Goal: Task Accomplishment & Management: Manage account settings

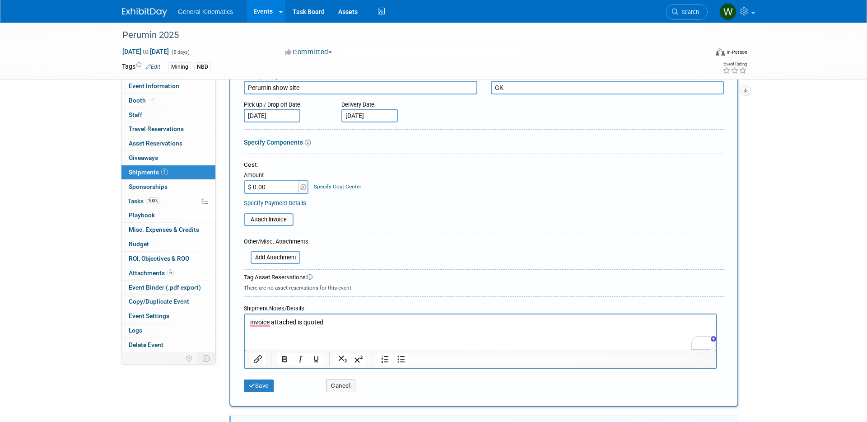
scroll to position [104, 0]
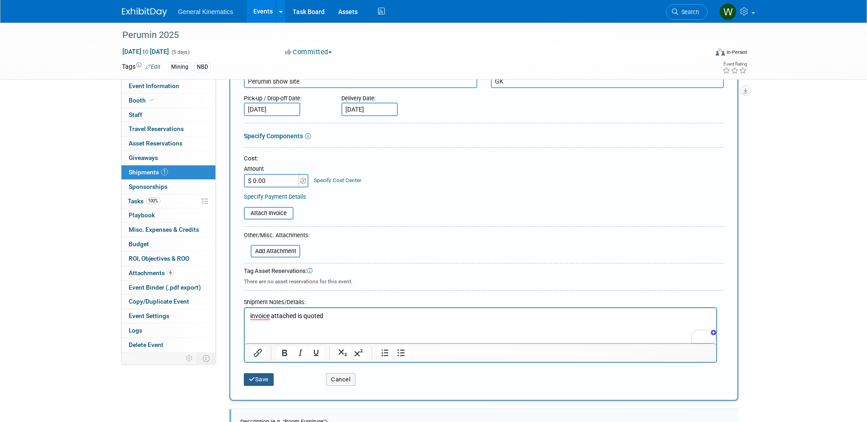
click at [262, 381] on button "Save" at bounding box center [259, 379] width 30 height 13
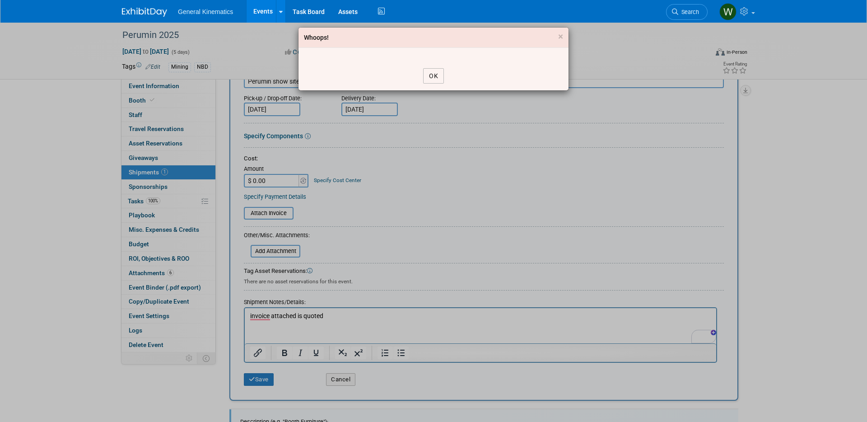
click at [432, 70] on button "OK" at bounding box center [433, 75] width 21 height 15
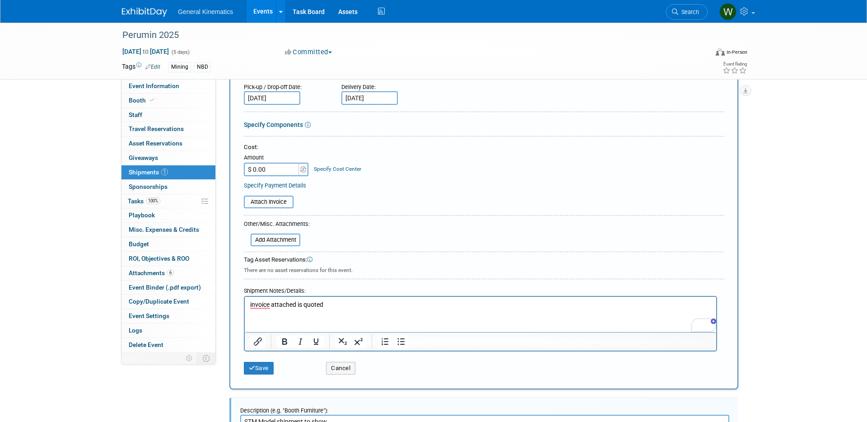
scroll to position [132, 0]
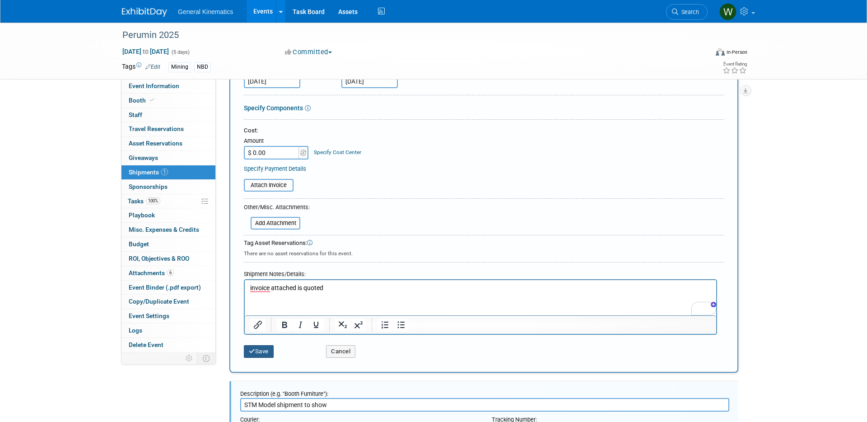
click at [261, 353] on button "Save" at bounding box center [259, 351] width 30 height 13
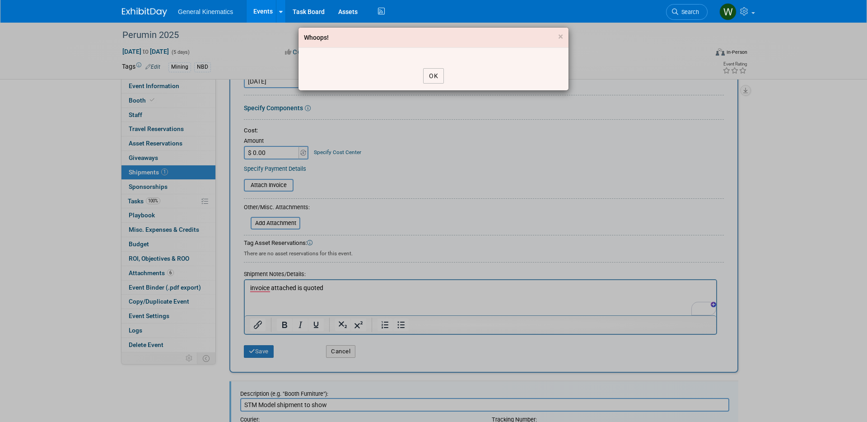
click at [432, 77] on button "OK" at bounding box center [433, 75] width 21 height 15
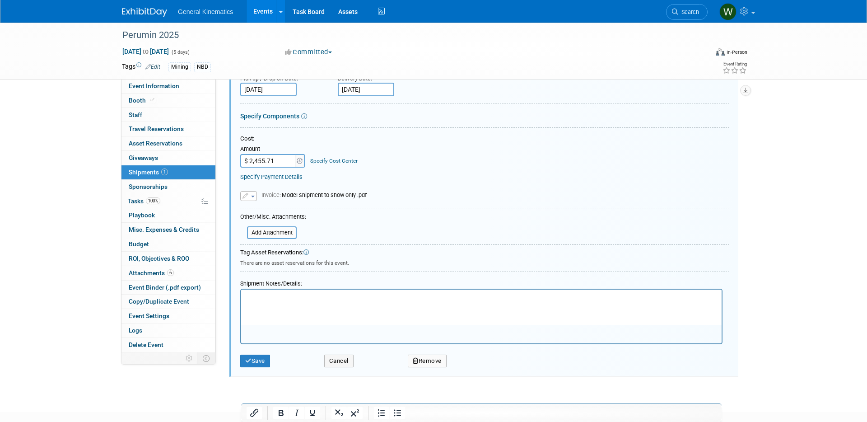
scroll to position [561, 0]
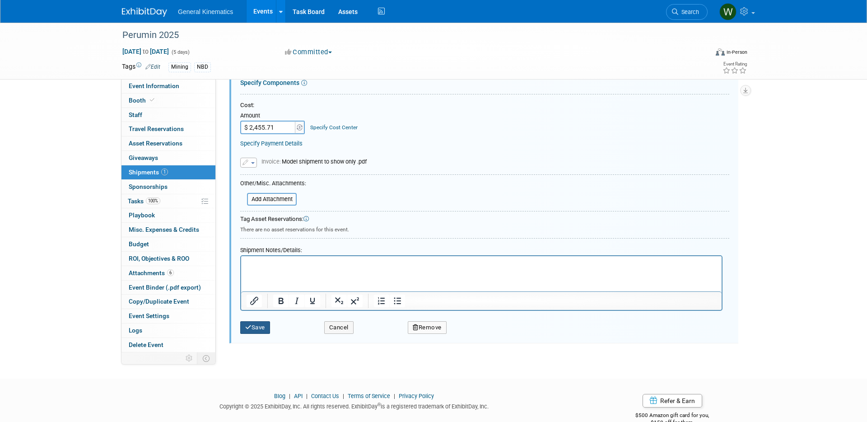
click at [259, 331] on button "Save" at bounding box center [255, 327] width 30 height 13
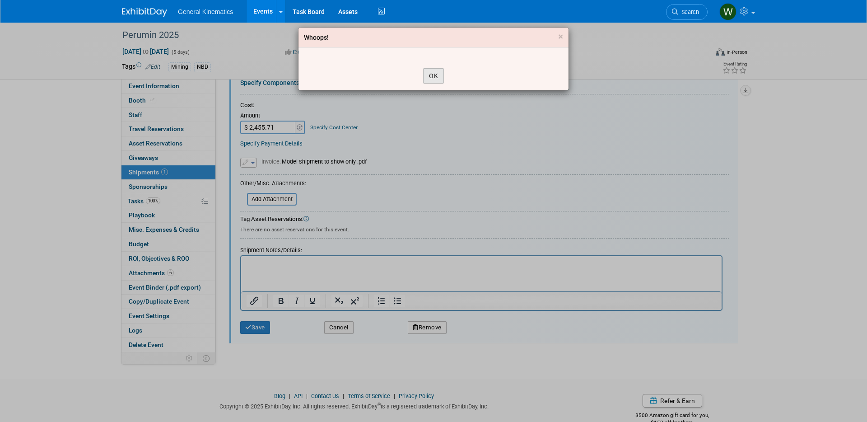
click at [433, 72] on button "OK" at bounding box center [433, 75] width 21 height 15
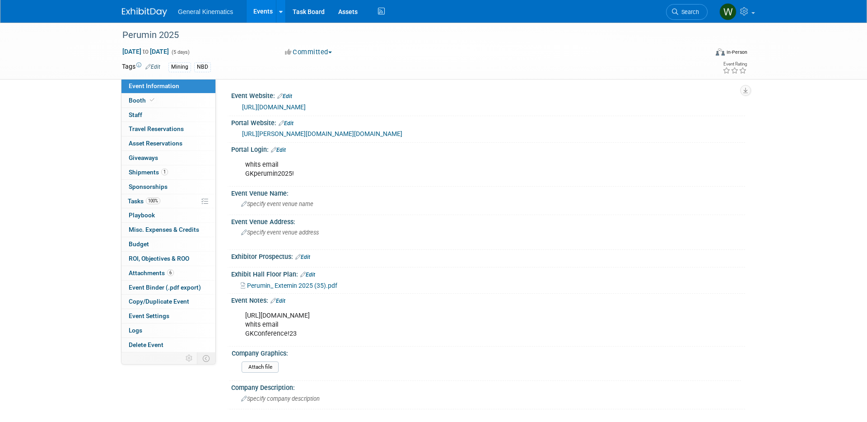
click at [134, 15] on img at bounding box center [144, 12] width 45 height 9
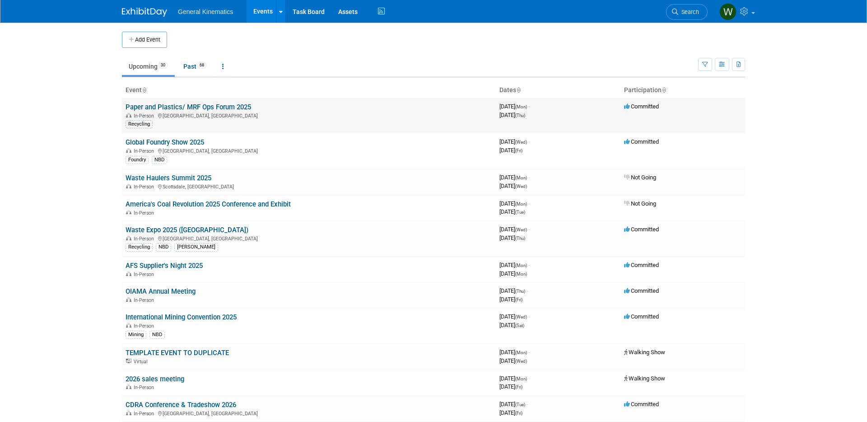
scroll to position [1, 0]
click at [198, 65] on link "Past 68" at bounding box center [195, 64] width 37 height 17
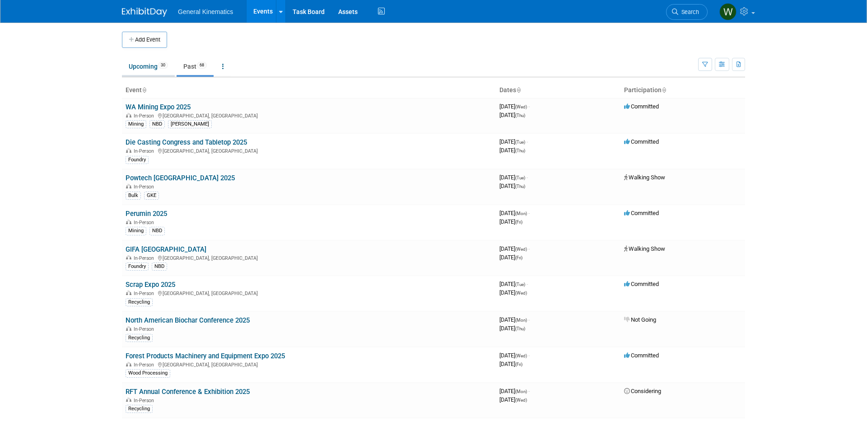
click at [144, 63] on link "Upcoming 30" at bounding box center [148, 66] width 53 height 17
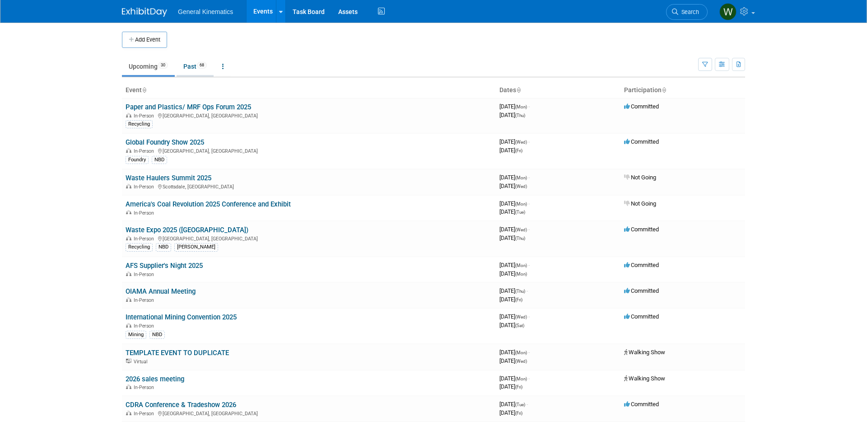
click at [194, 67] on link "Past 68" at bounding box center [195, 66] width 37 height 17
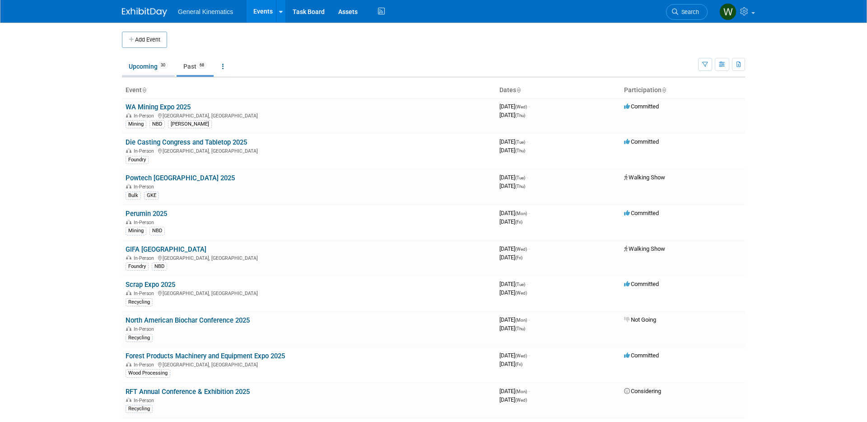
click at [154, 69] on link "Upcoming 30" at bounding box center [148, 66] width 53 height 17
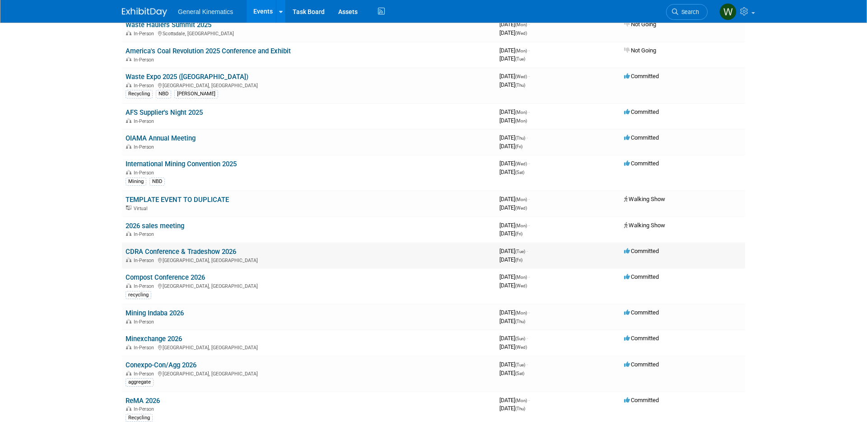
scroll to position [157, 0]
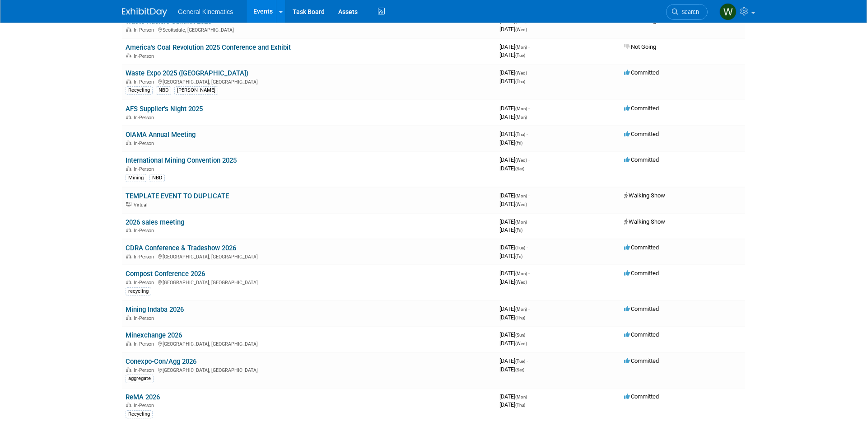
click at [179, 310] on link "Mining Indaba 2026" at bounding box center [154, 309] width 58 height 8
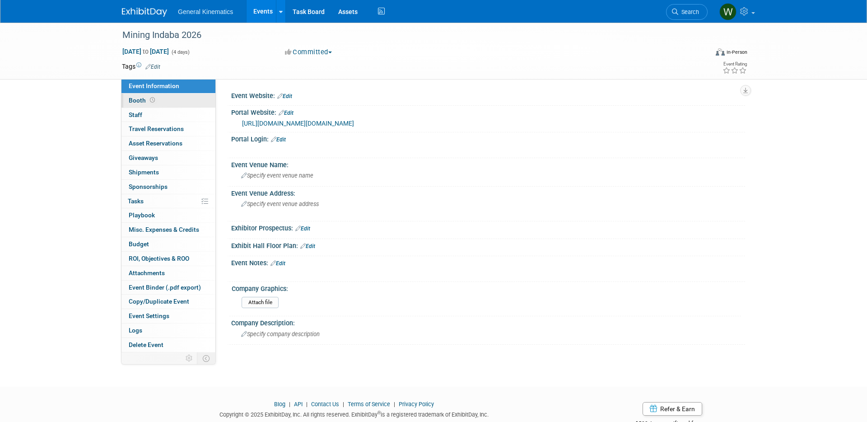
click at [148, 104] on link "Booth" at bounding box center [168, 100] width 94 height 14
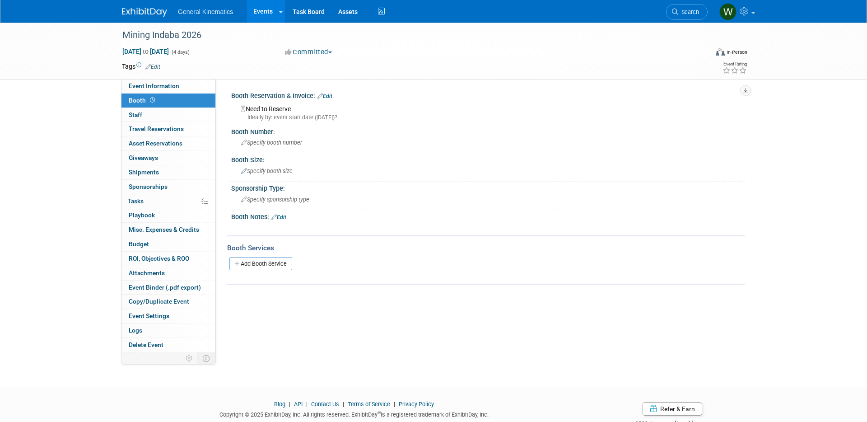
click at [331, 96] on link "Edit" at bounding box center [324, 96] width 15 height 6
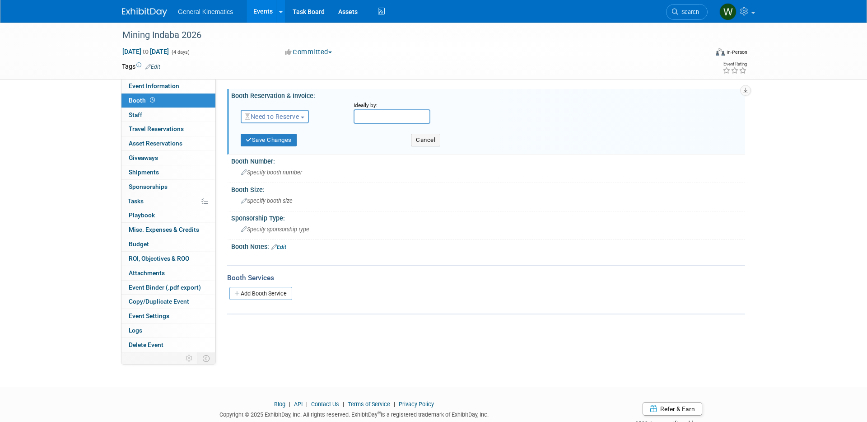
click at [286, 116] on span "Need to Reserve" at bounding box center [272, 116] width 54 height 7
click at [272, 146] on link "Reserved" at bounding box center [289, 144] width 97 height 13
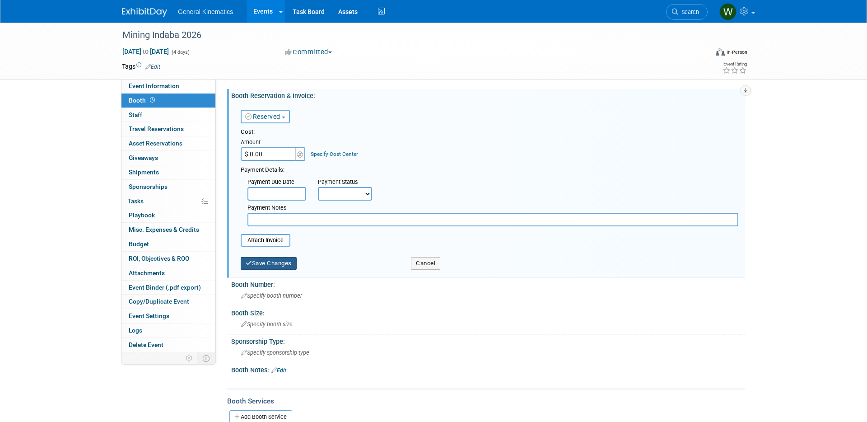
drag, startPoint x: 274, startPoint y: 261, endPoint x: 246, endPoint y: 236, distance: 37.4
click at [272, 261] on button "Save Changes" at bounding box center [269, 263] width 56 height 13
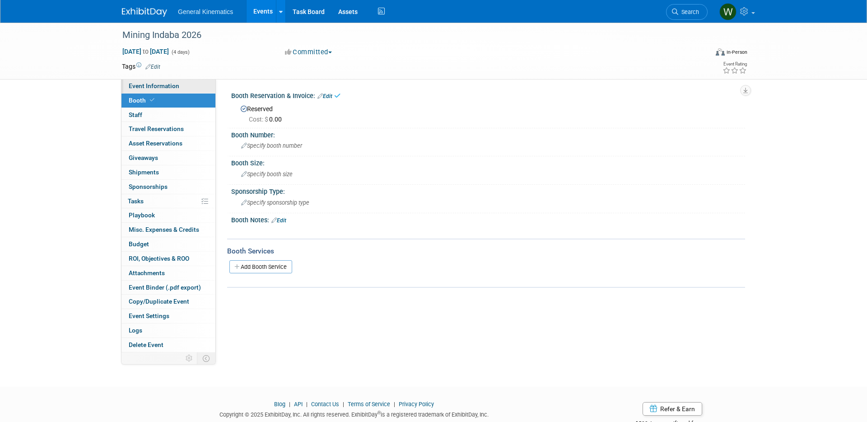
click at [158, 82] on span "Event Information" at bounding box center [154, 85] width 51 height 7
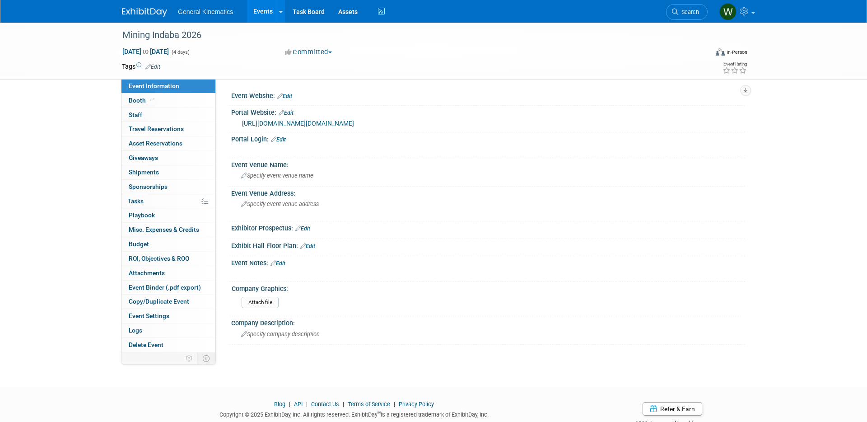
click at [285, 127] on div "[URL][DOMAIN_NAME][DOMAIN_NAME]" at bounding box center [490, 123] width 496 height 10
click at [290, 124] on link "[URL][DOMAIN_NAME][DOMAIN_NAME]" at bounding box center [298, 123] width 112 height 7
click at [182, 96] on link "Booth" at bounding box center [168, 100] width 94 height 14
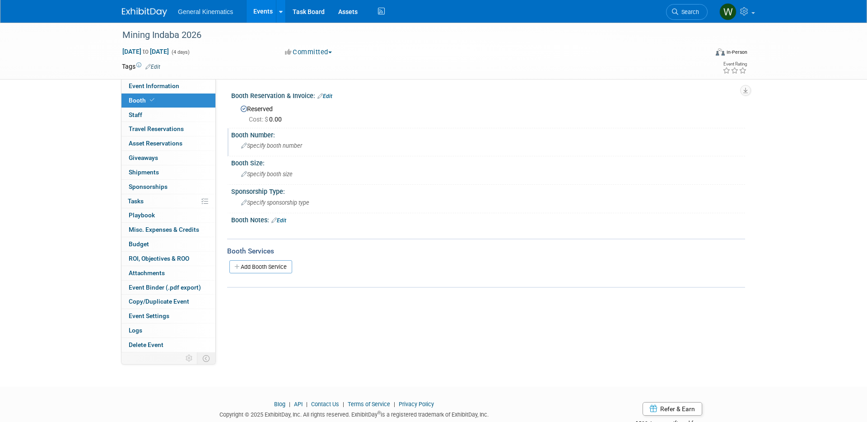
click at [271, 148] on span "Specify booth number" at bounding box center [271, 145] width 61 height 7
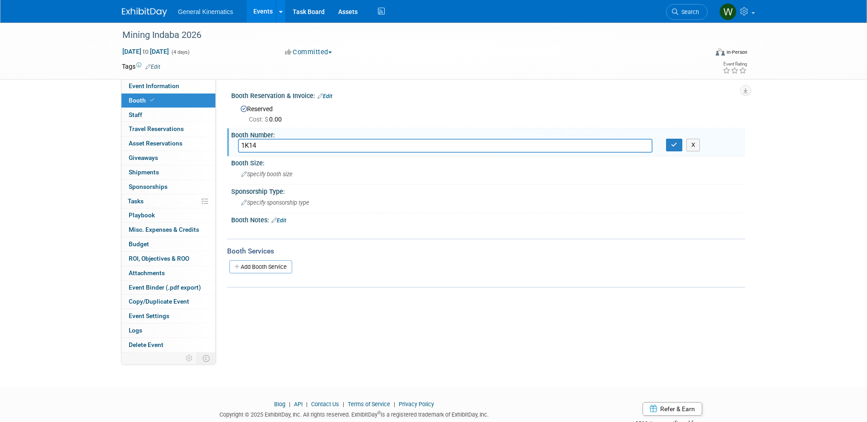
type input "1K14"
click at [681, 148] on div "X" at bounding box center [702, 145] width 72 height 13
click at [679, 147] on button "button" at bounding box center [674, 145] width 16 height 13
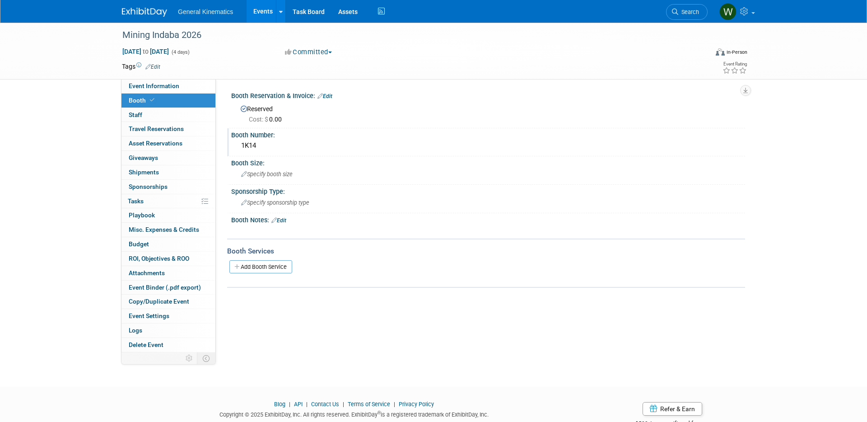
click at [284, 220] on link "Edit" at bounding box center [278, 220] width 15 height 6
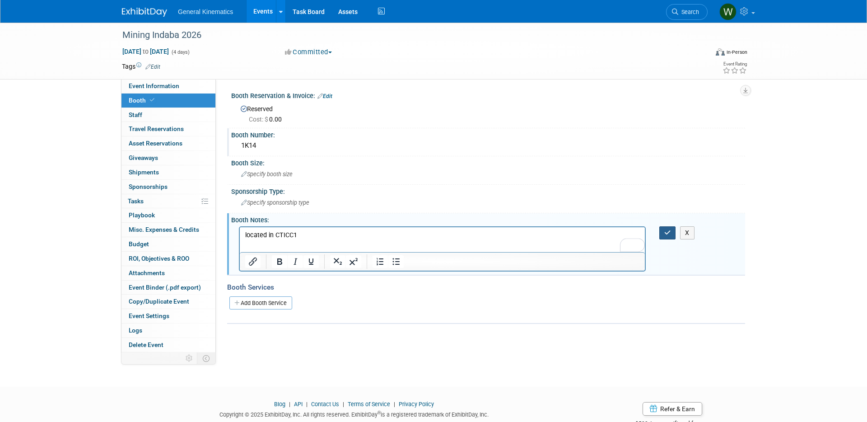
click at [664, 232] on icon "button" at bounding box center [667, 232] width 7 height 6
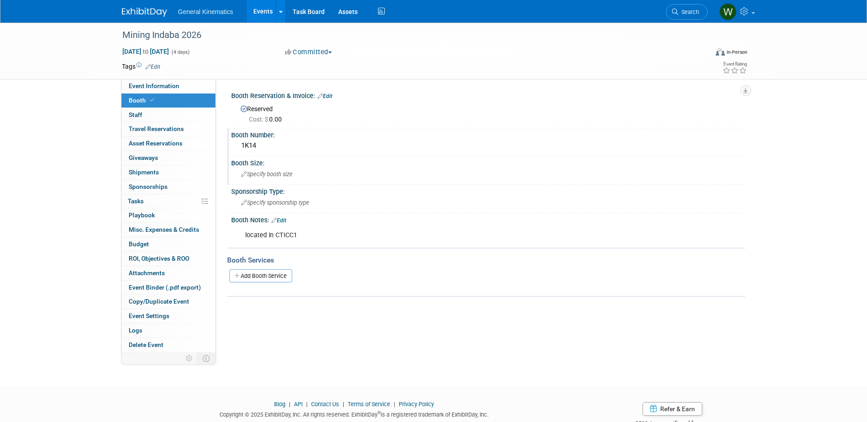
click at [260, 173] on span "Specify booth size" at bounding box center [266, 174] width 51 height 7
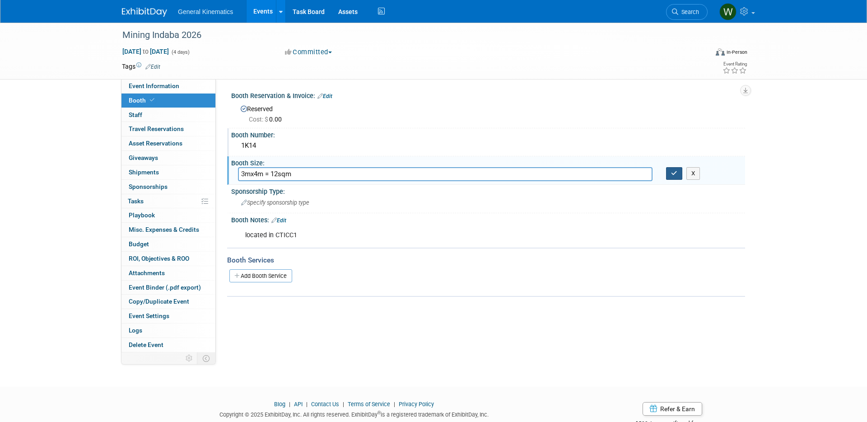
type input "3mx4m = 12sqm"
click at [675, 176] on icon "button" at bounding box center [674, 173] width 6 height 6
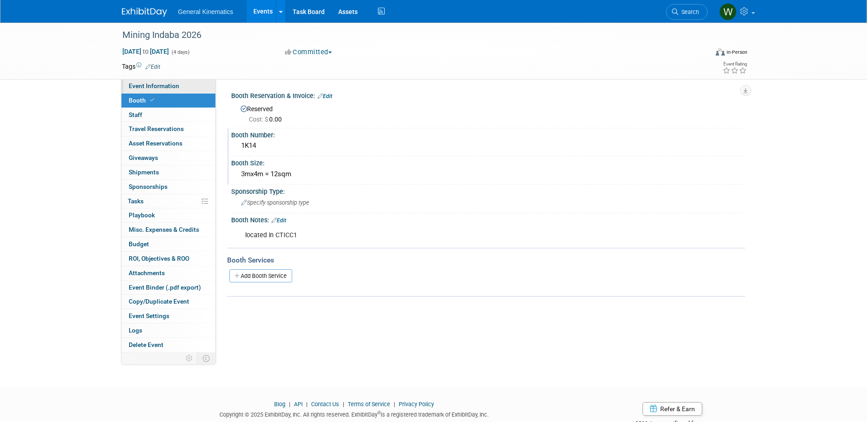
click at [191, 87] on link "Event Information" at bounding box center [168, 86] width 94 height 14
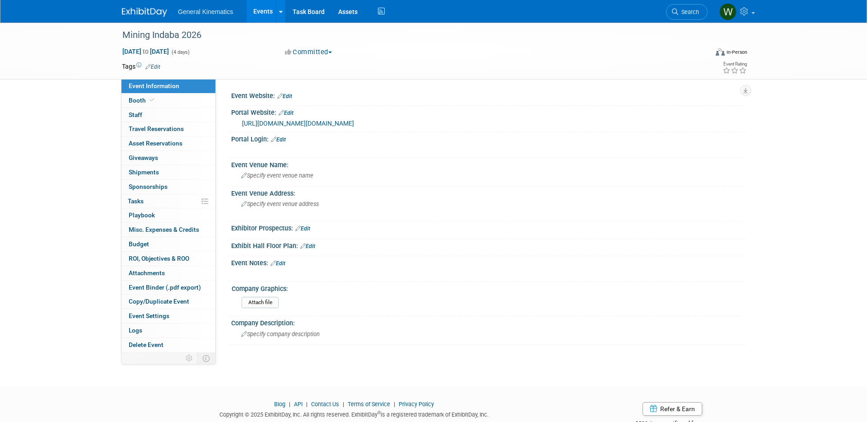
drag, startPoint x: 283, startPoint y: 147, endPoint x: 283, endPoint y: 153, distance: 5.9
click at [283, 143] on link "Edit" at bounding box center [278, 139] width 15 height 6
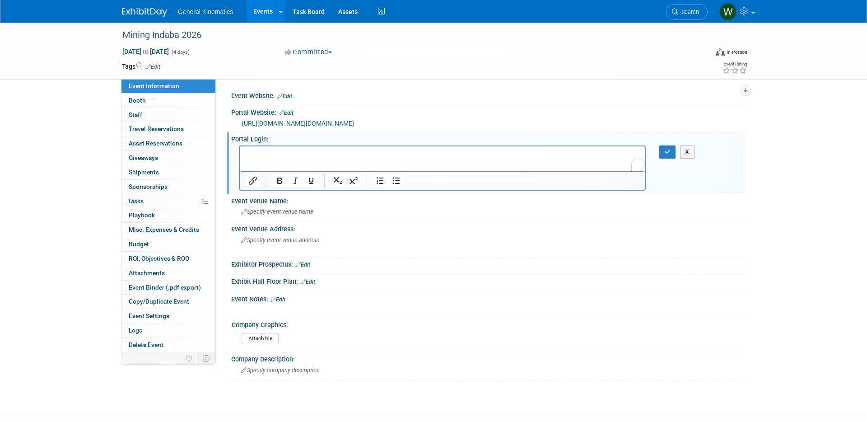
click at [284, 150] on p "To enrich screen reader interactions, please activate Accessibility in Grammarl…" at bounding box center [442, 153] width 395 height 9
drag, startPoint x: 673, startPoint y: 159, endPoint x: 646, endPoint y: 171, distance: 29.1
click at [673, 158] on button "button" at bounding box center [667, 151] width 17 height 13
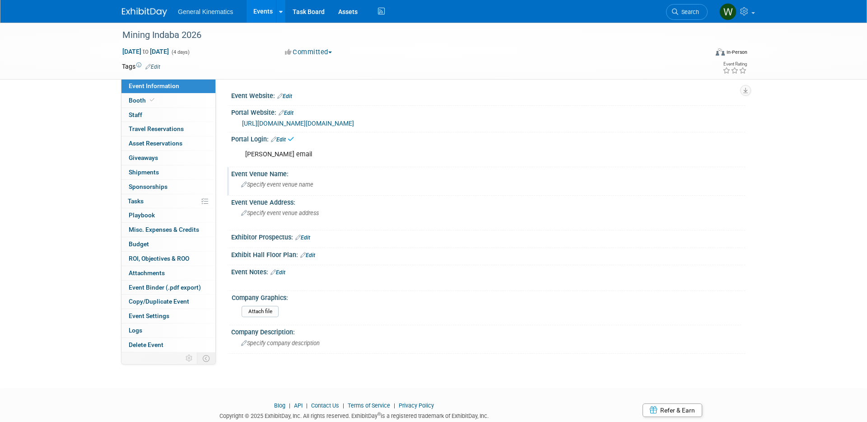
click at [273, 191] on div "Specify event venue name" at bounding box center [488, 184] width 500 height 14
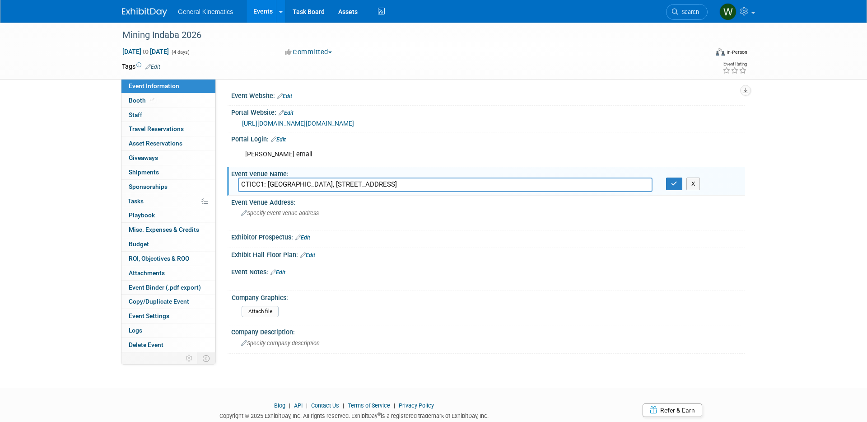
drag, startPoint x: 478, startPoint y: 191, endPoint x: 267, endPoint y: 192, distance: 210.4
click at [267, 191] on input "CTICC1: [GEOGRAPHIC_DATA], [STREET_ADDRESS]" at bounding box center [445, 184] width 414 height 14
type input "CTICC1:"
click at [270, 216] on span "Specify event venue address" at bounding box center [280, 212] width 78 height 7
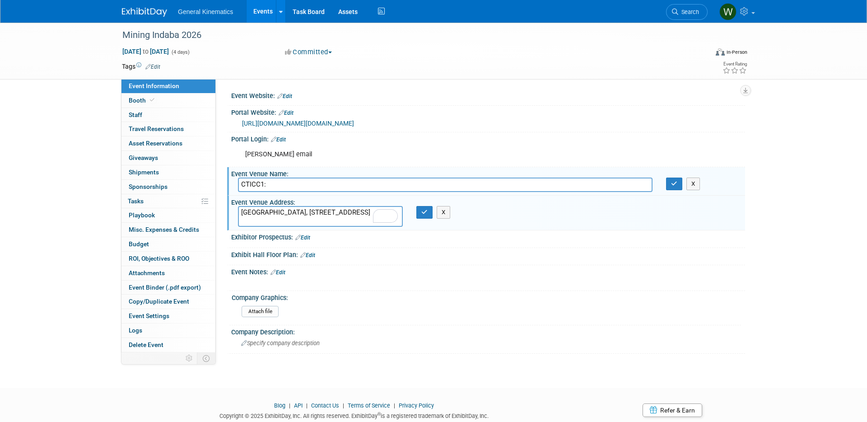
type textarea "[GEOGRAPHIC_DATA], [STREET_ADDRESS]"
click at [276, 191] on input "CTICC1:" at bounding box center [445, 184] width 414 height 14
type input "CTICC1"
click at [423, 218] on button "button" at bounding box center [424, 212] width 16 height 13
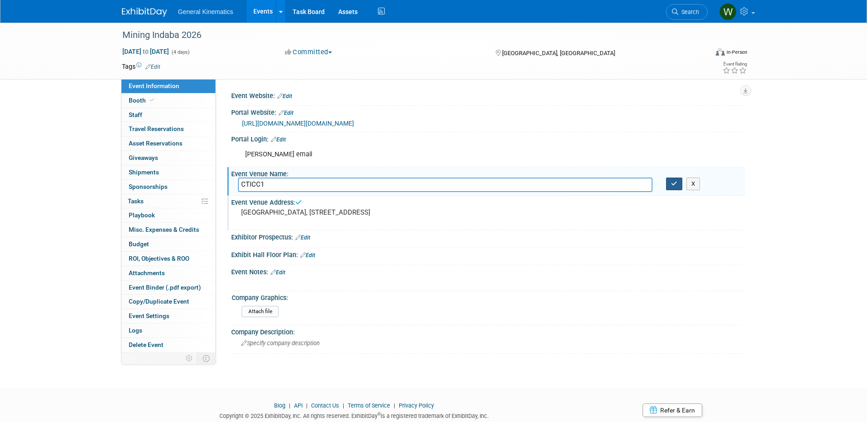
click at [673, 186] on icon "button" at bounding box center [674, 184] width 6 height 6
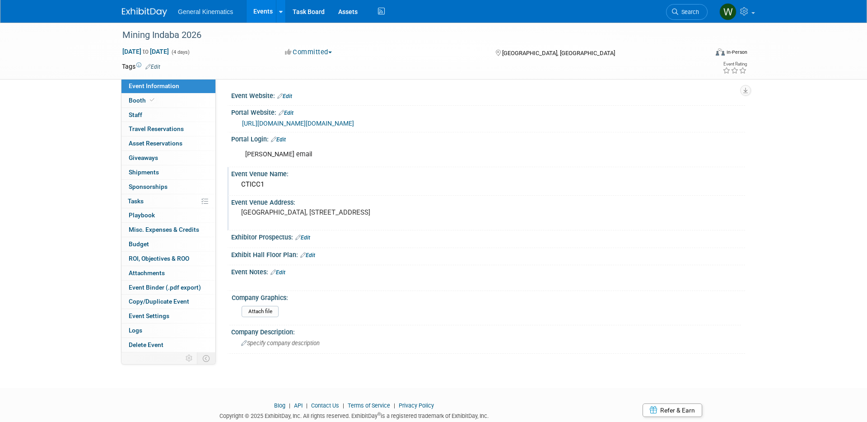
click at [311, 258] on link "Edit" at bounding box center [307, 255] width 15 height 6
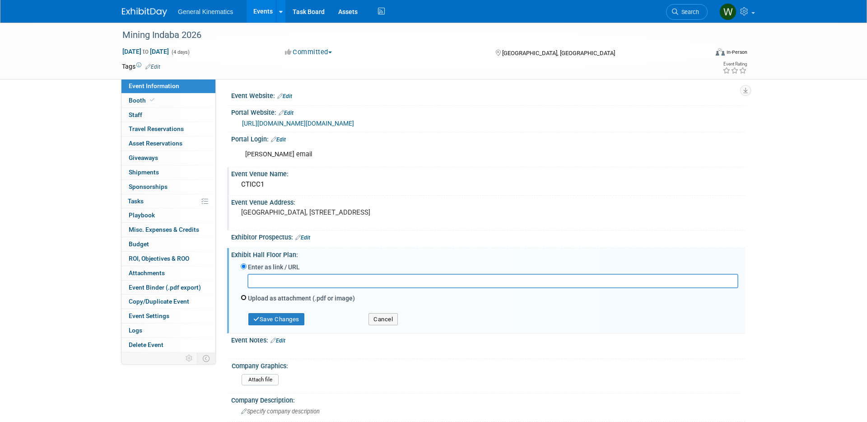
click at [243, 300] on input "Upload as attachment (.pdf or image)" at bounding box center [244, 297] width 6 height 6
radio input "true"
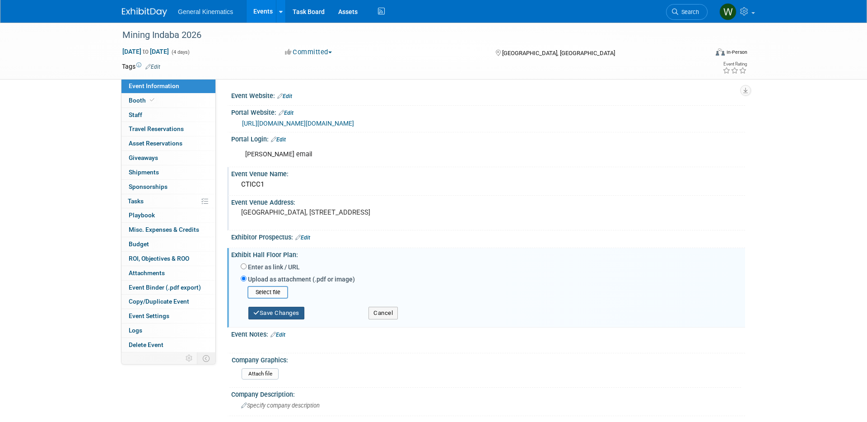
click at [271, 319] on button "Save Changes" at bounding box center [276, 313] width 56 height 13
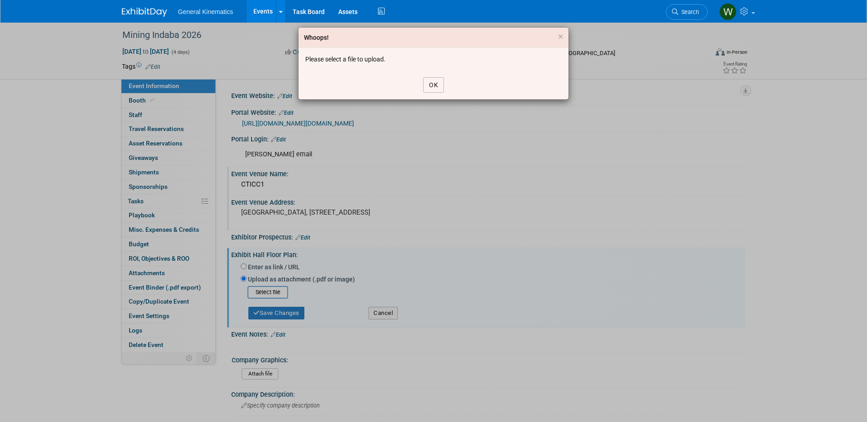
drag, startPoint x: 430, startPoint y: 83, endPoint x: 388, endPoint y: 197, distance: 121.3
click at [430, 84] on button "OK" at bounding box center [433, 84] width 21 height 15
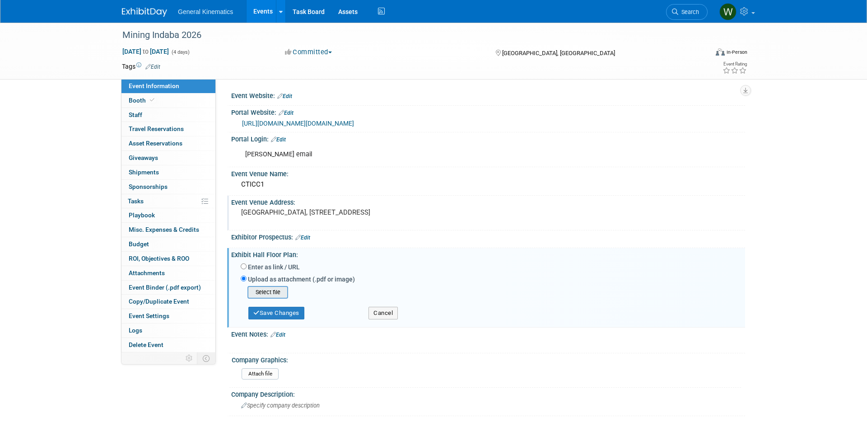
click at [261, 297] on input "file" at bounding box center [233, 292] width 107 height 11
click at [273, 316] on button "Save Changes" at bounding box center [276, 309] width 56 height 13
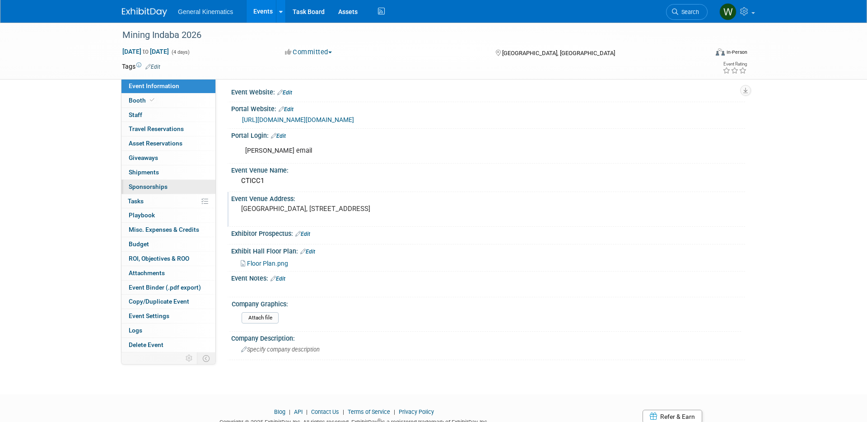
scroll to position [0, 0]
